Goal: Book appointment/travel/reservation

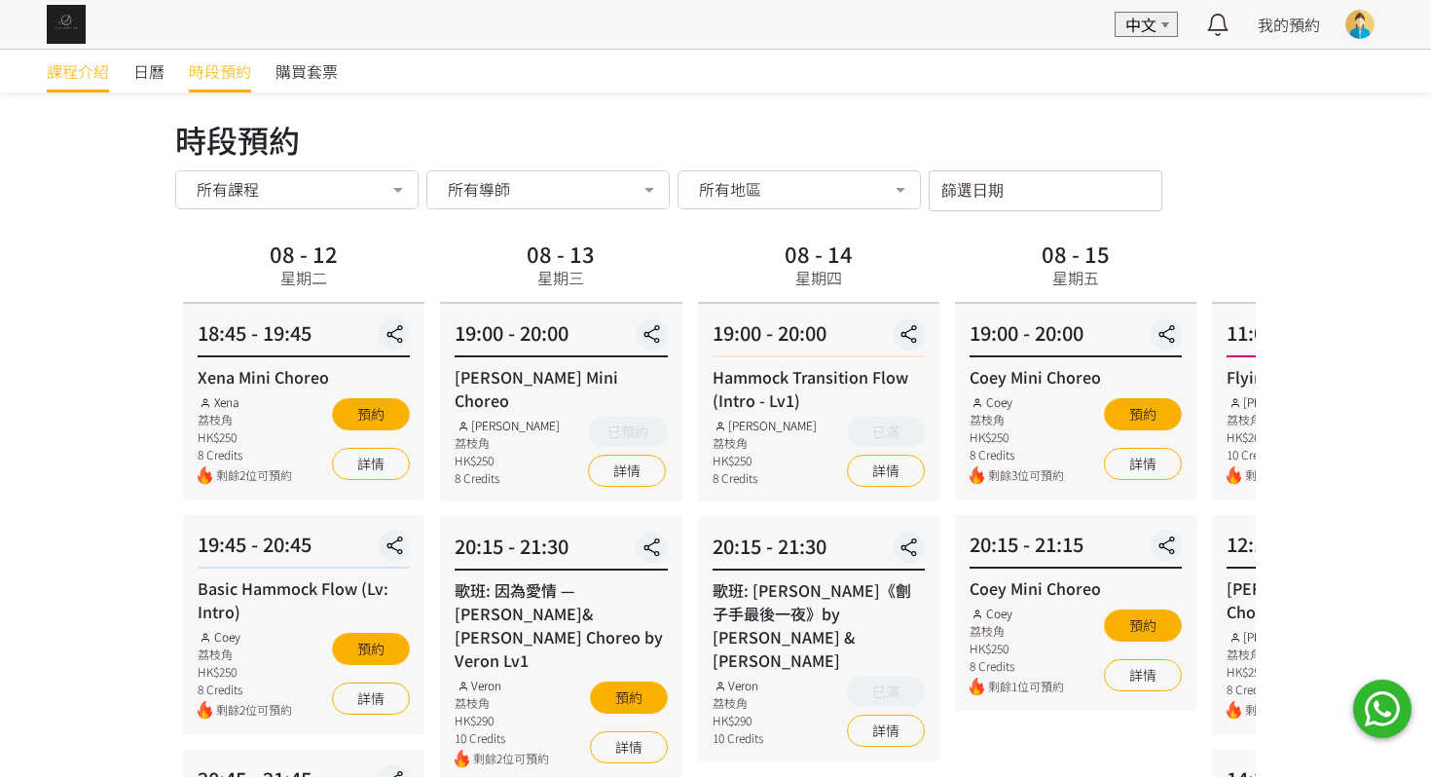
click at [104, 64] on span "課程介紹" at bounding box center [78, 70] width 62 height 23
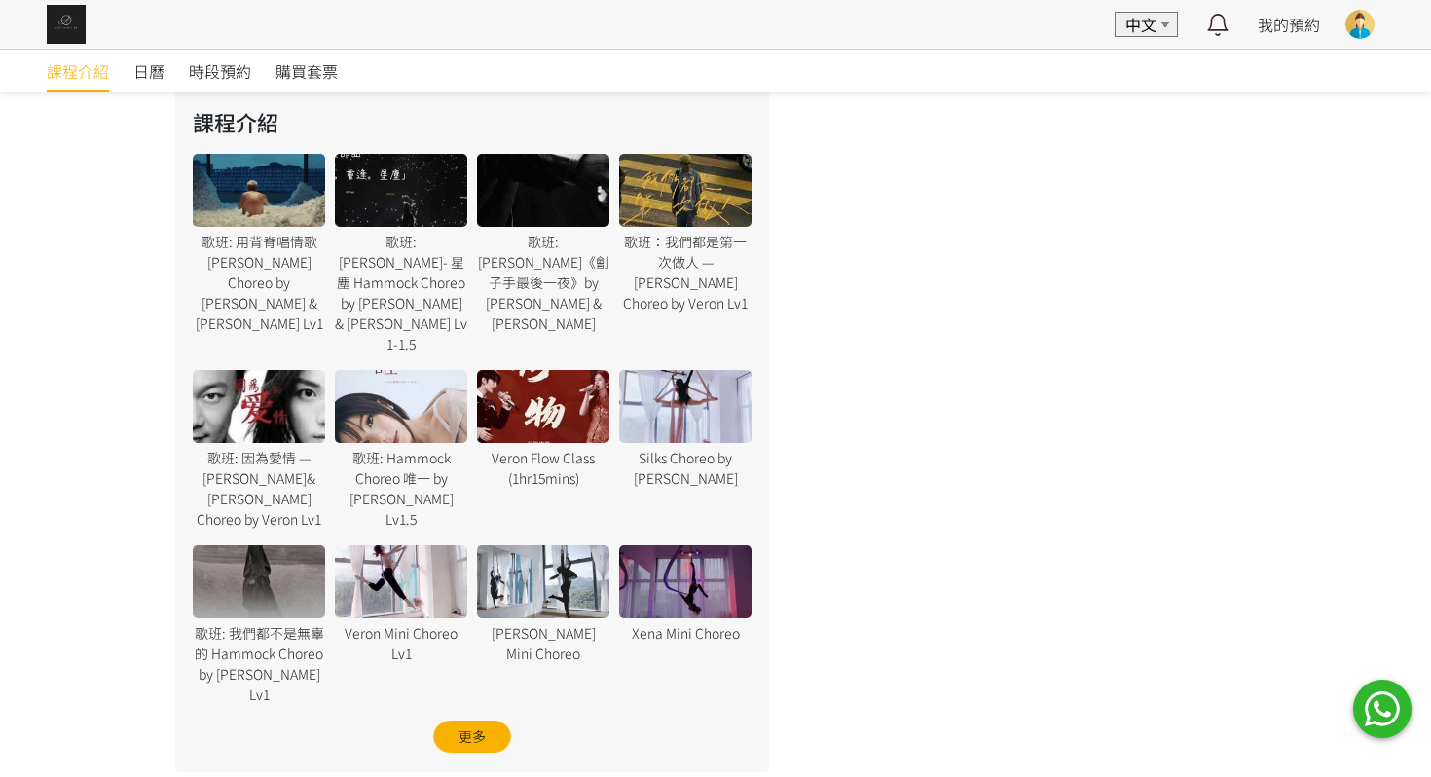
scroll to position [1176, 0]
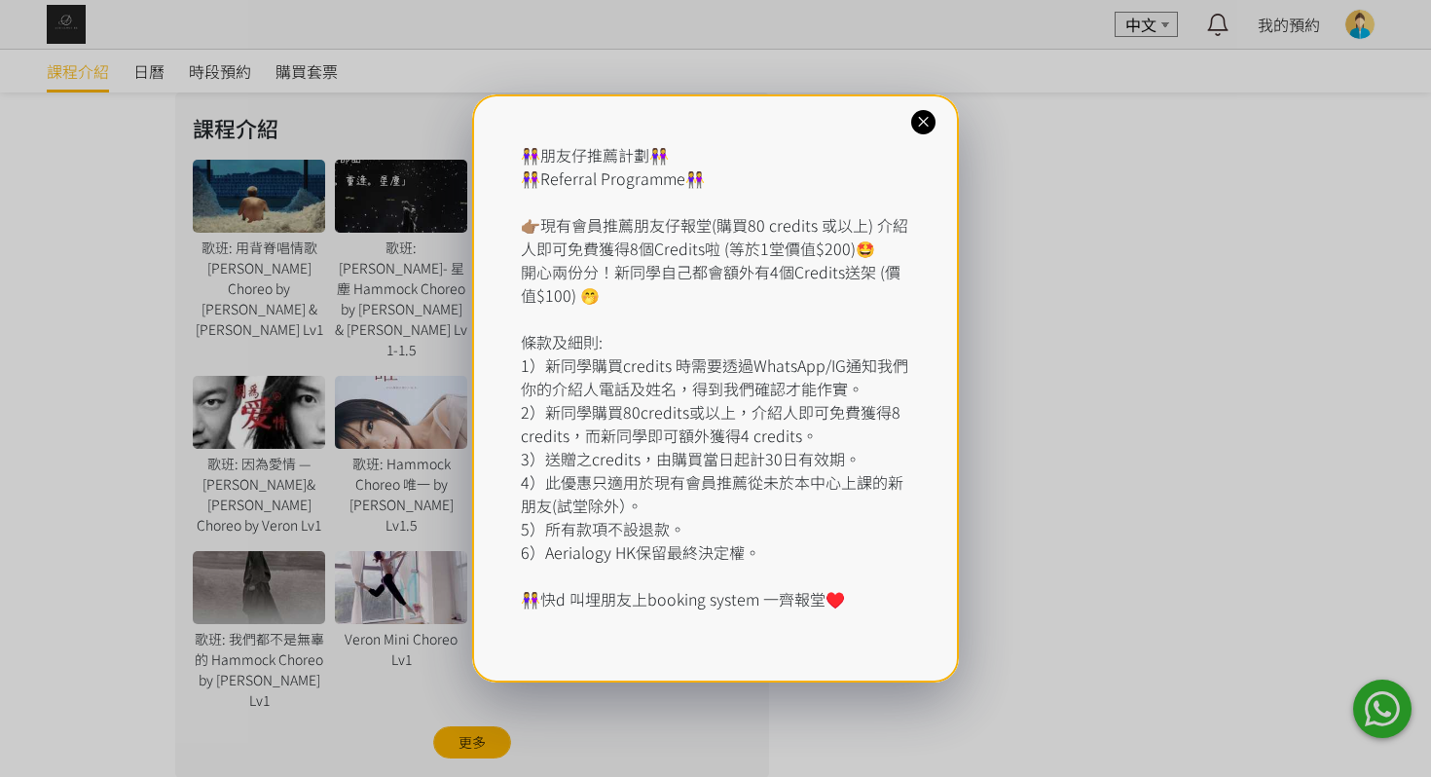
click at [297, 219] on div "👭朋友仔推薦計劃👭 👭Referral Programme👭 👉🏽現有會員推薦朋友仔報堂(購買80 credits 或以上) 介紹人即可免費獲得8個Credi…" at bounding box center [715, 388] width 1431 height 777
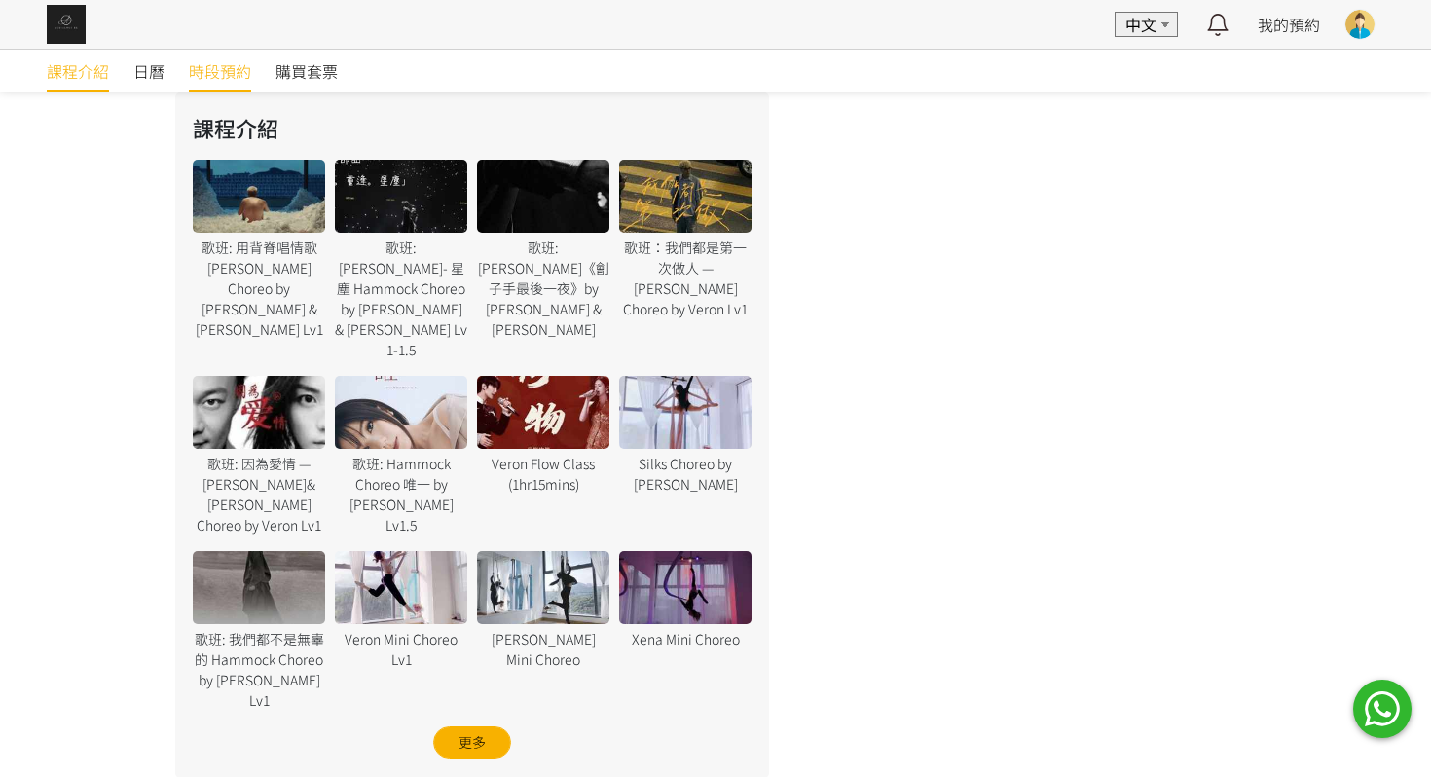
click at [239, 87] on link "時段預約" at bounding box center [220, 71] width 62 height 43
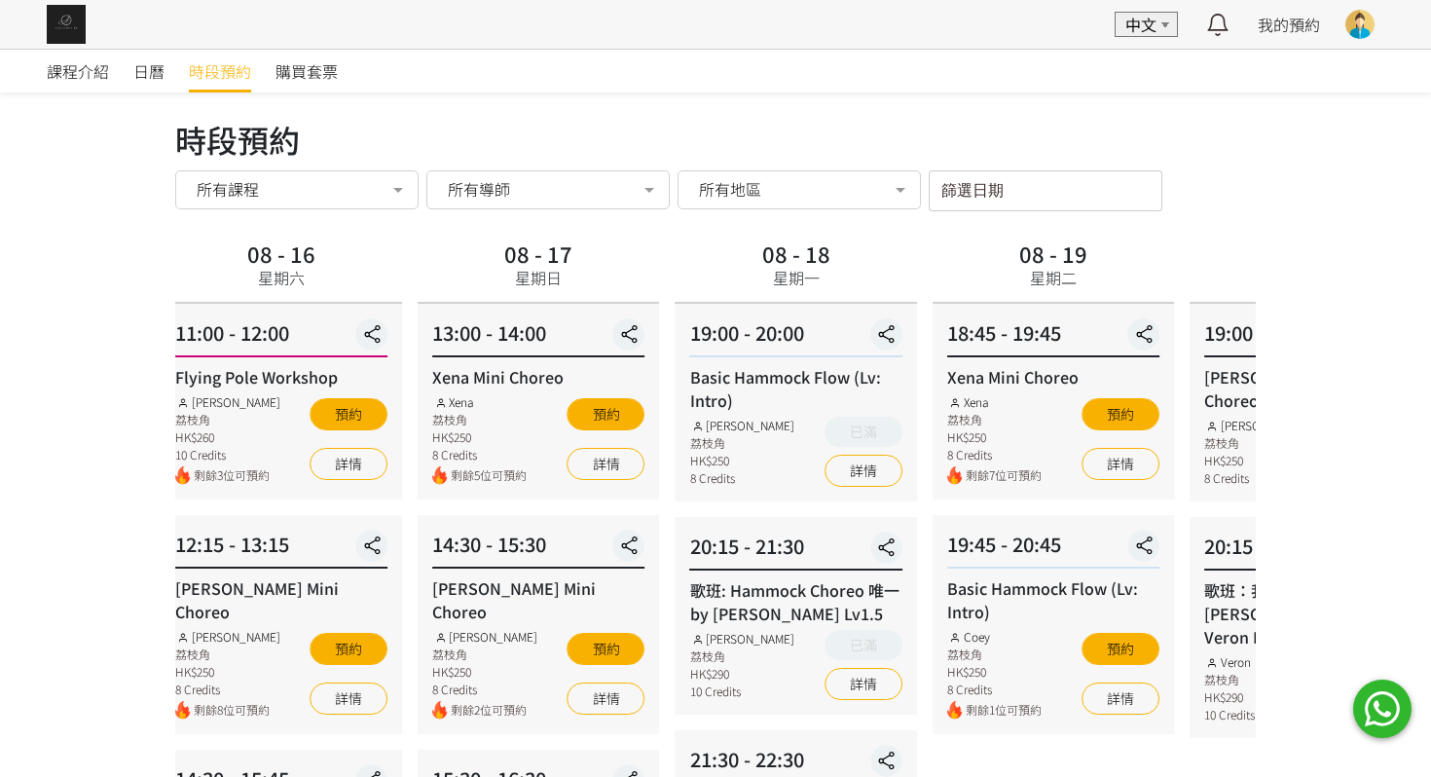
click at [933, 288] on div "08 - 19 星期二" at bounding box center [1053, 269] width 241 height 69
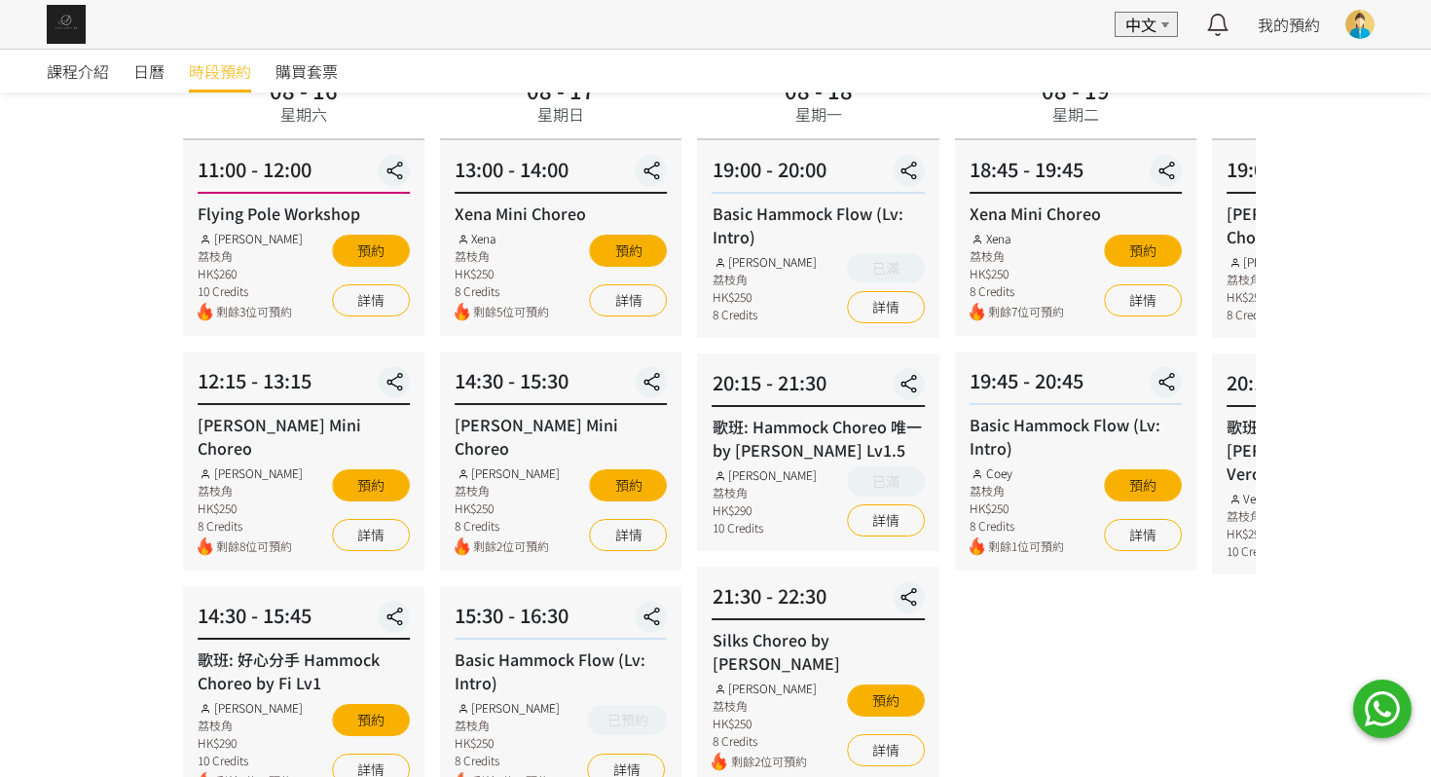
scroll to position [142, 0]
